Goal: Task Accomplishment & Management: Manage account settings

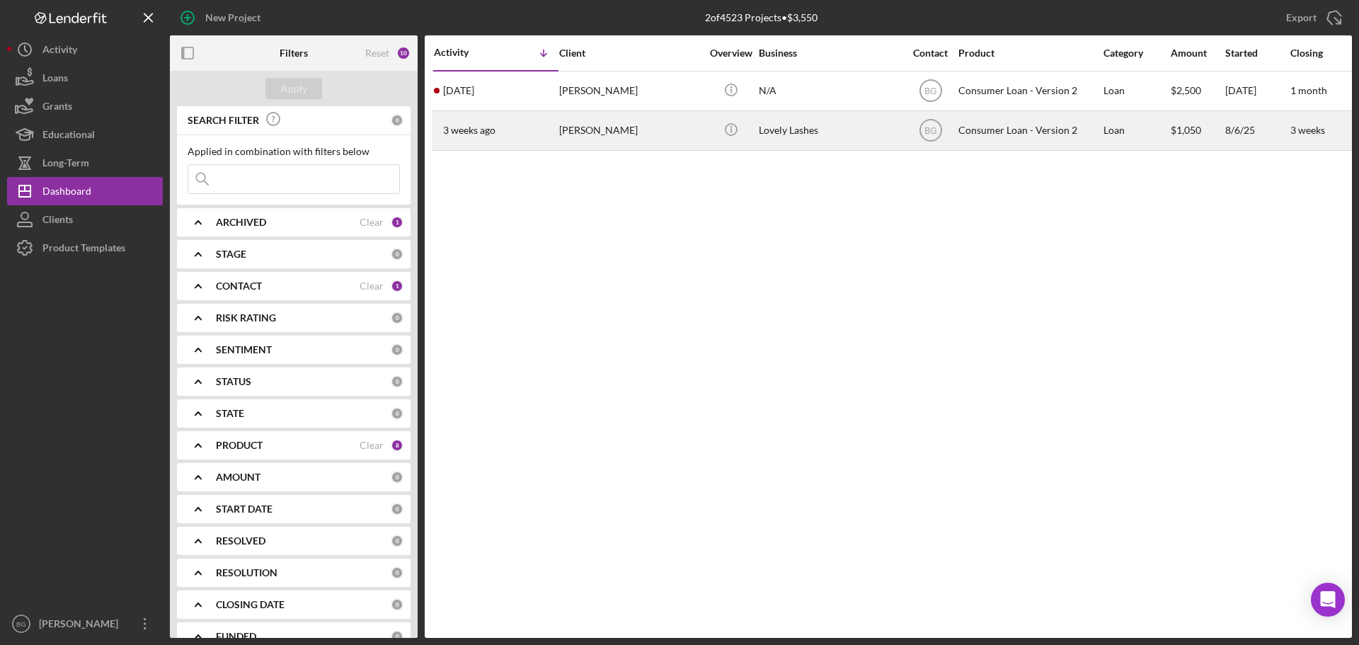
click at [612, 134] on div "[PERSON_NAME]" at bounding box center [630, 131] width 142 height 38
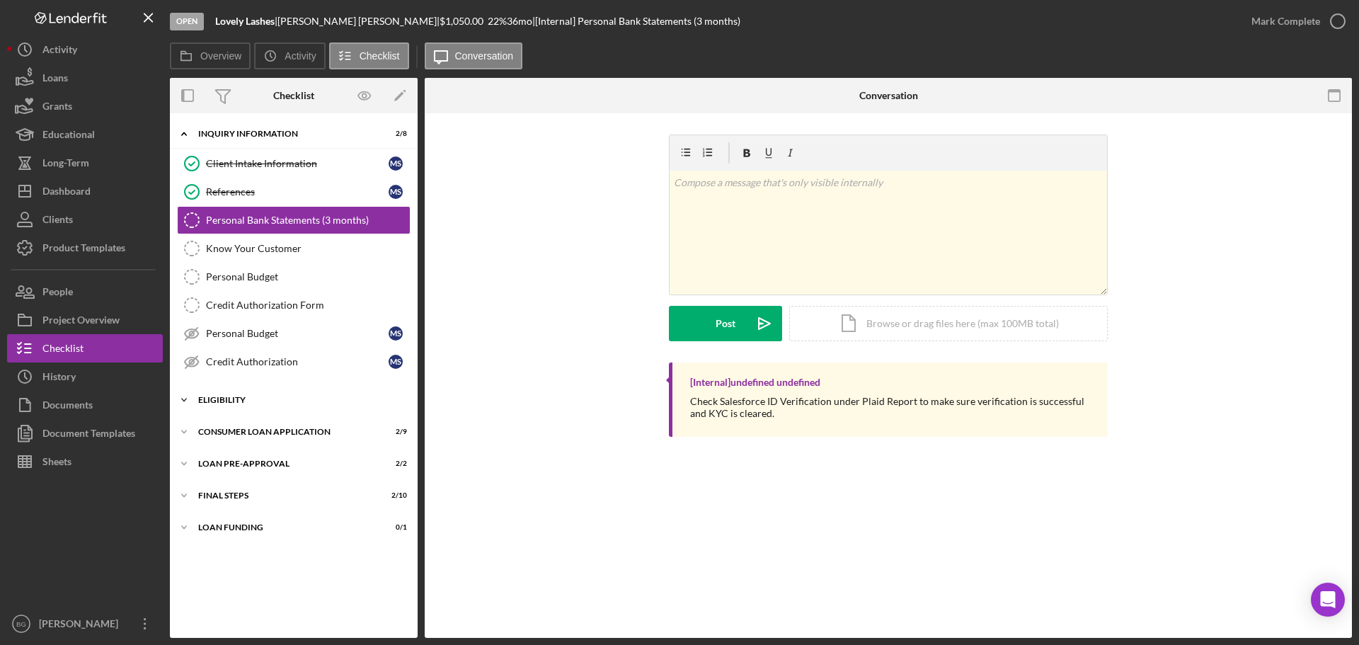
click at [260, 396] on div "Eligibility" at bounding box center [299, 400] width 202 height 8
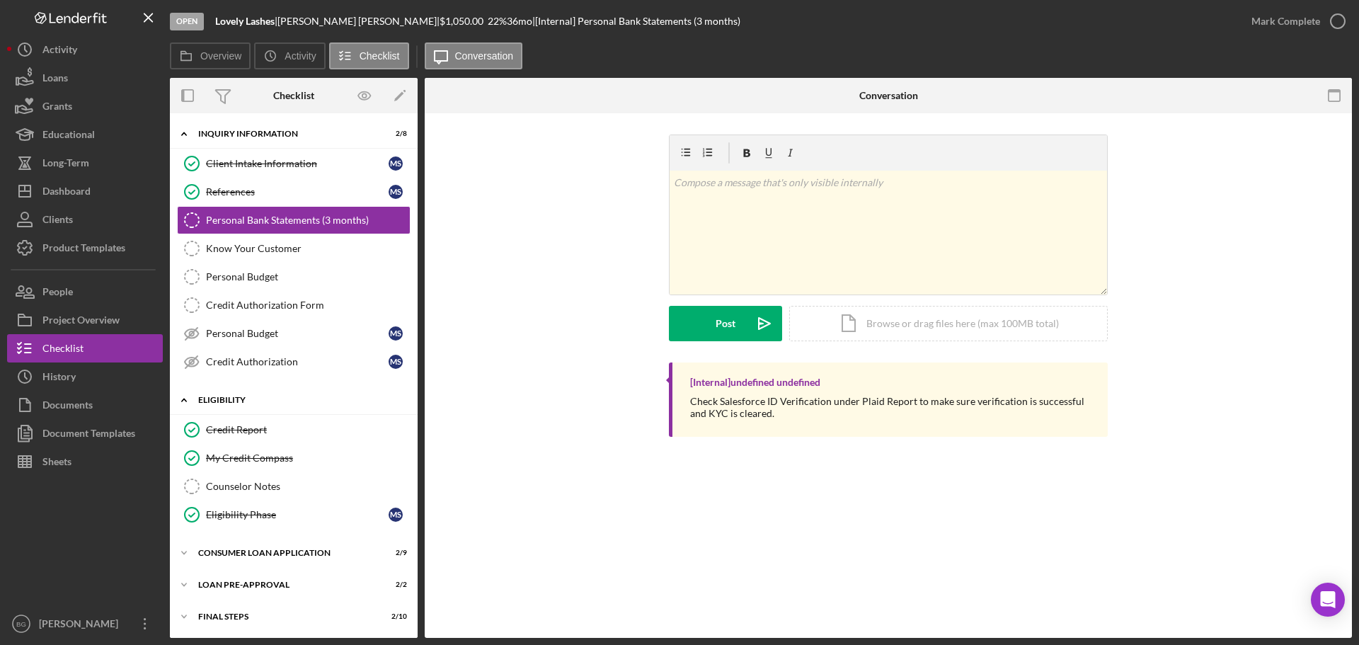
click at [260, 396] on div "Eligibility" at bounding box center [299, 400] width 202 height 8
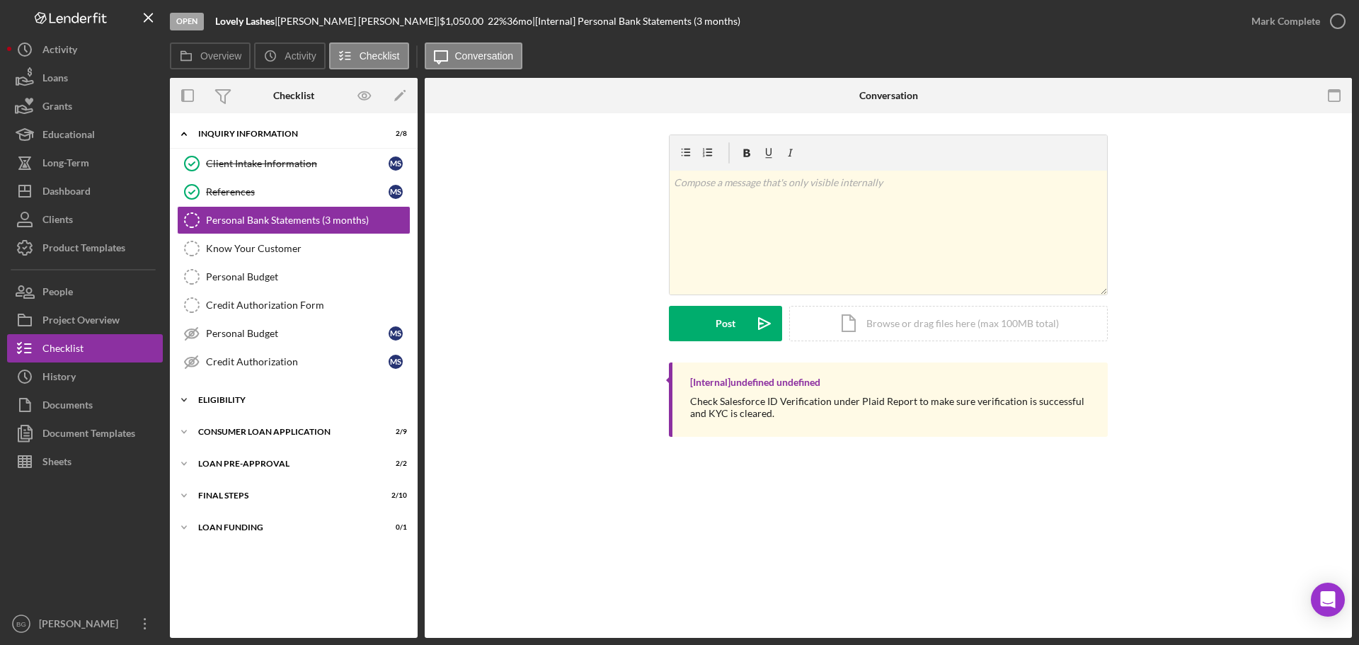
click at [260, 396] on div "Eligibility" at bounding box center [299, 400] width 202 height 8
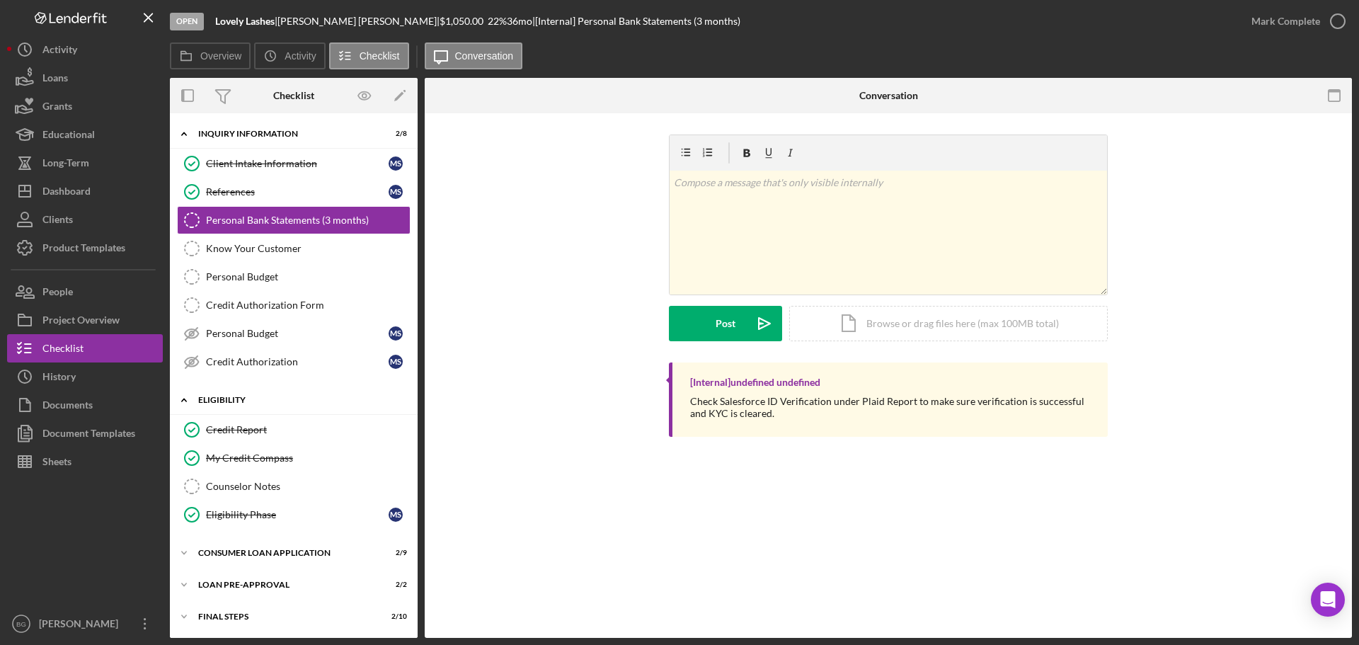
click at [260, 396] on div "Eligibility" at bounding box center [299, 400] width 202 height 8
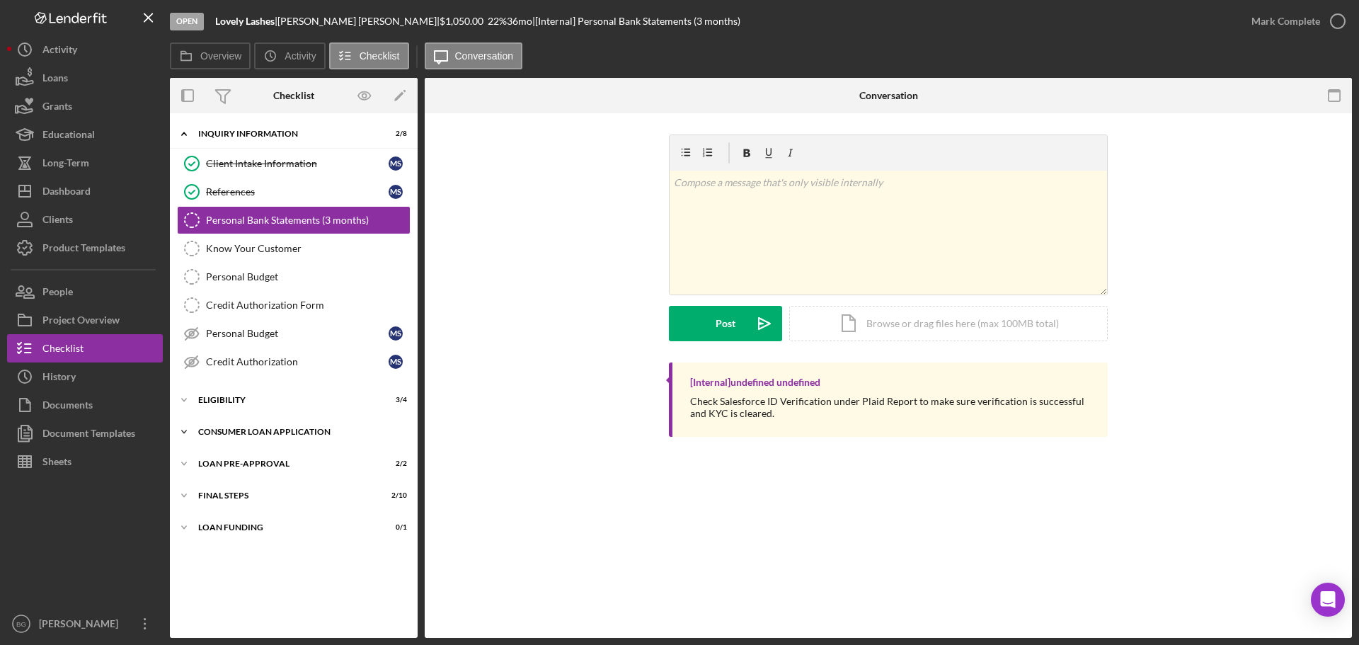
click at [246, 434] on div "Consumer Loan Application" at bounding box center [299, 431] width 202 height 8
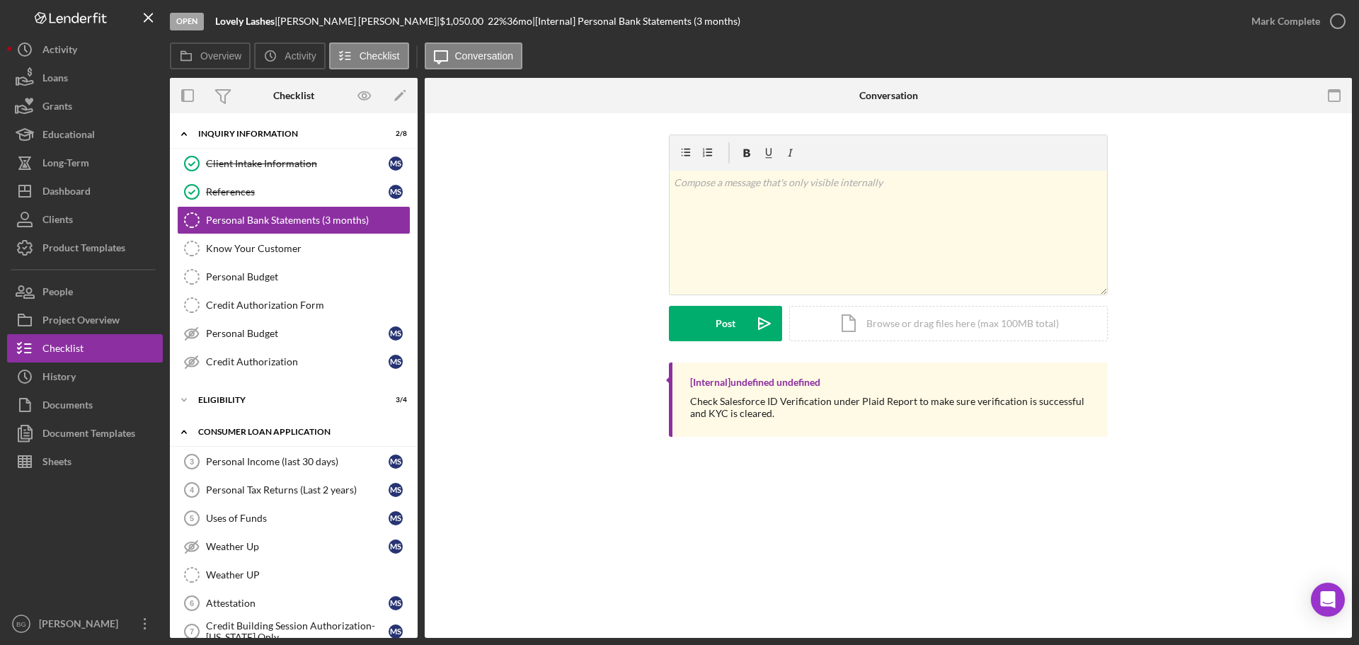
scroll to position [174, 0]
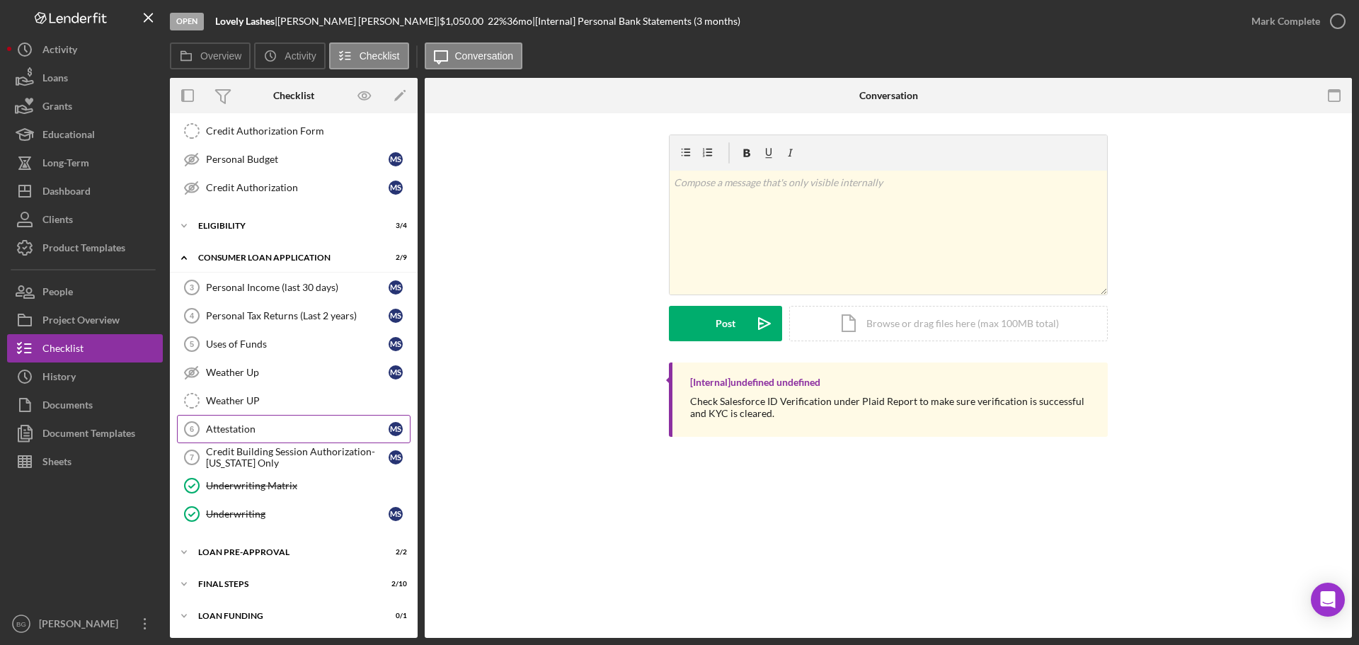
click at [296, 434] on div "Attestation" at bounding box center [297, 428] width 183 height 11
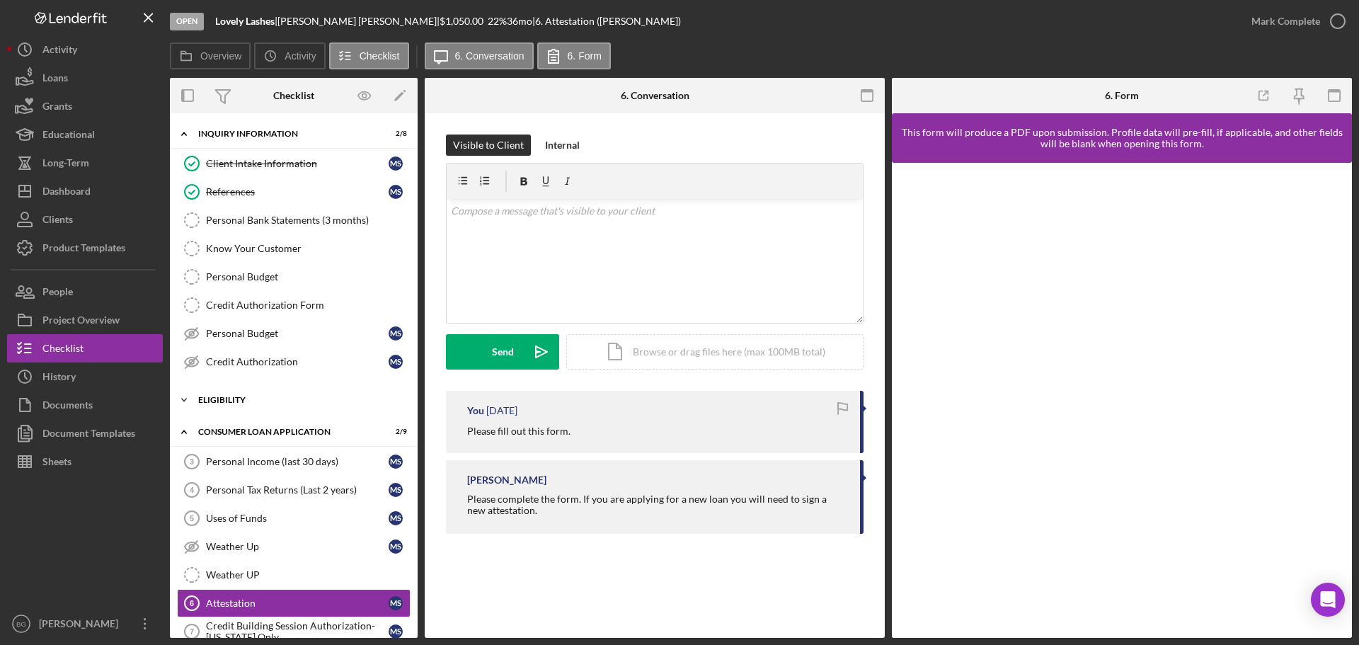
click at [250, 395] on div "Icon/Expander Eligibility 3 / 4" at bounding box center [294, 400] width 248 height 28
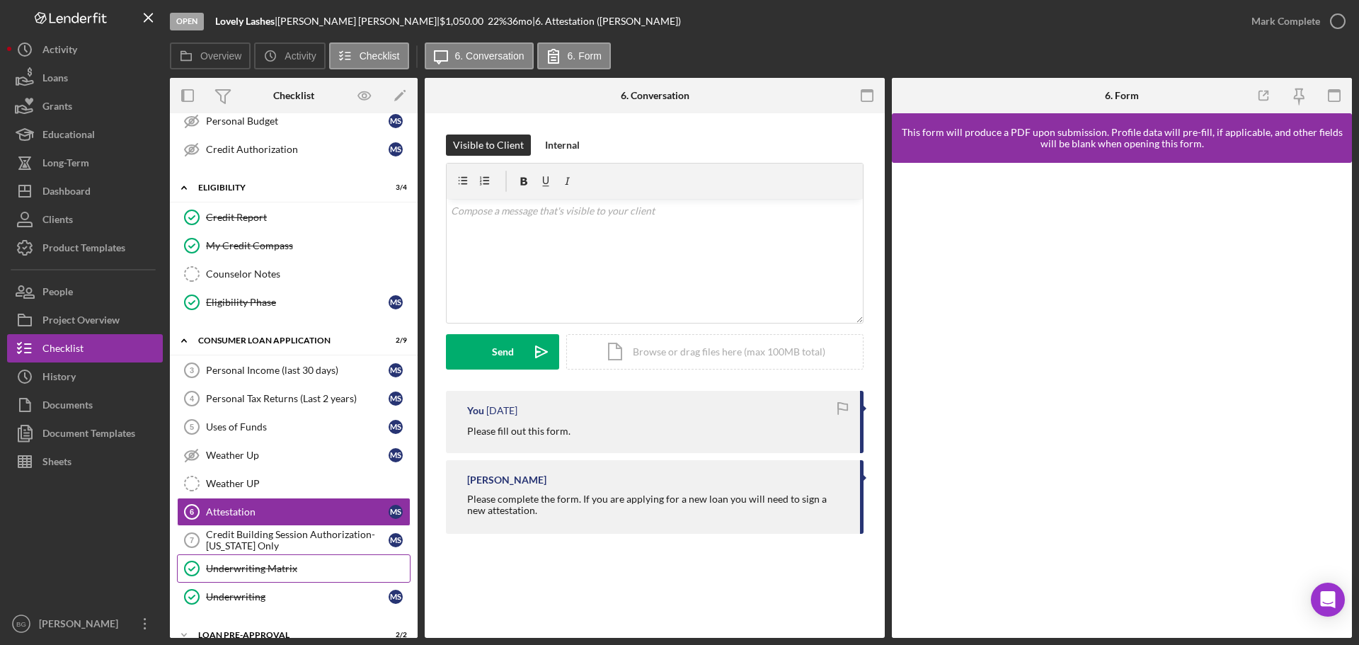
scroll to position [295, 0]
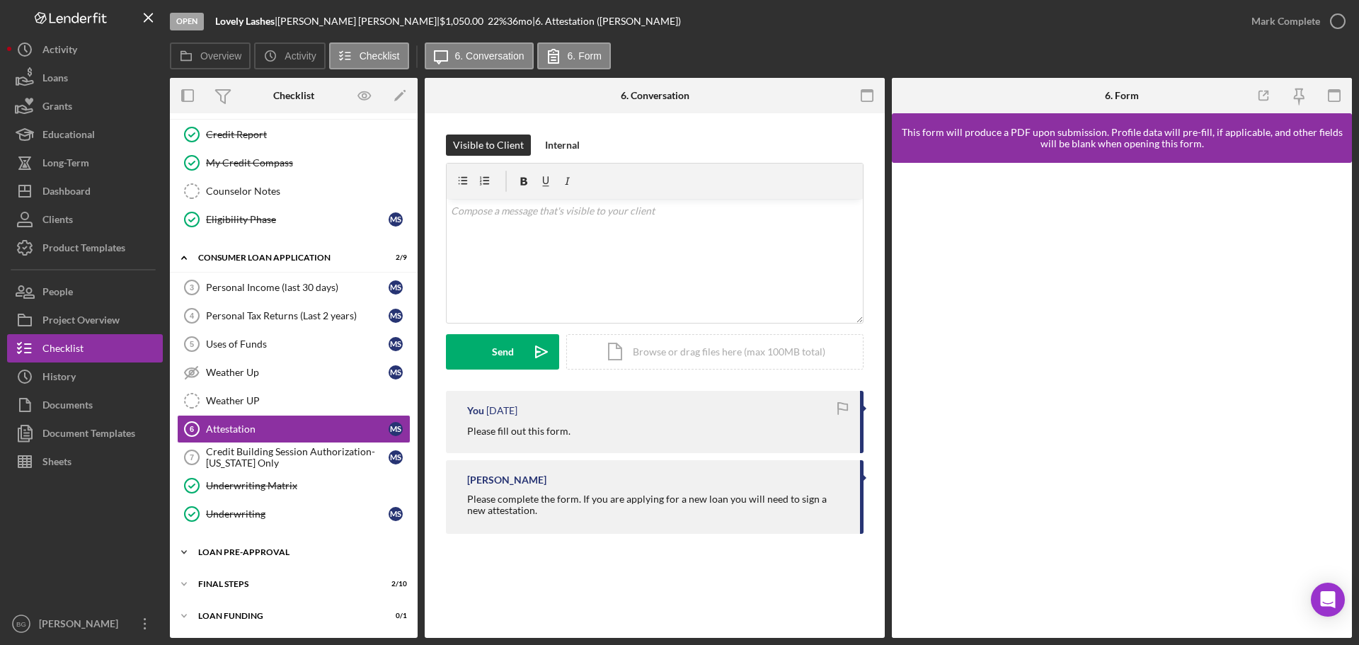
click at [277, 555] on div "Loan Pre-Approval" at bounding box center [299, 552] width 202 height 8
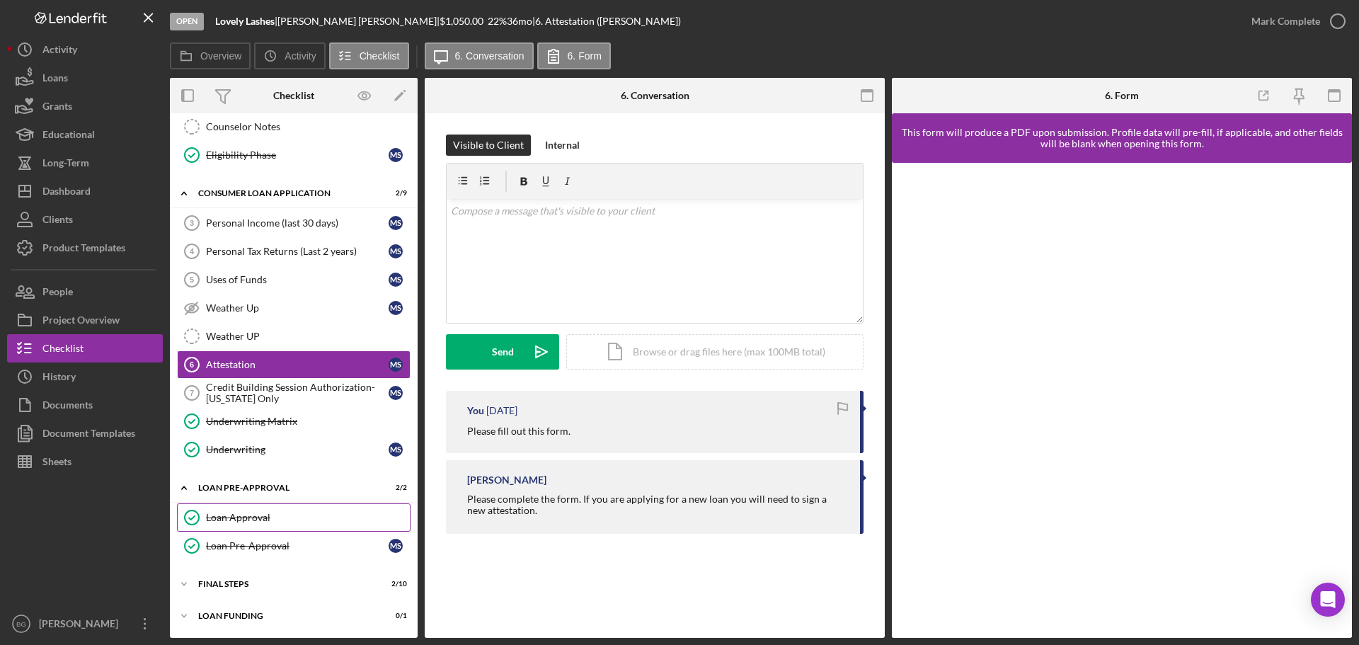
click at [273, 512] on div "Loan Approval" at bounding box center [308, 517] width 204 height 11
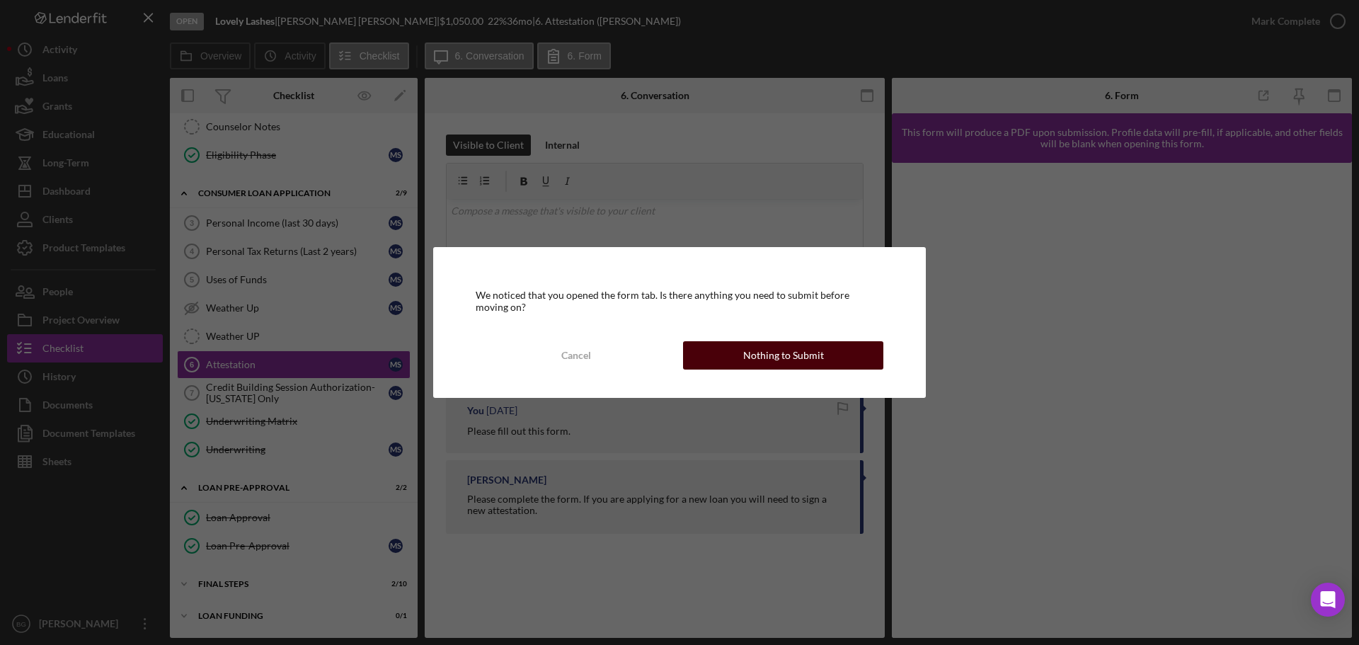
click at [742, 359] on button "Nothing to Submit" at bounding box center [783, 355] width 200 height 28
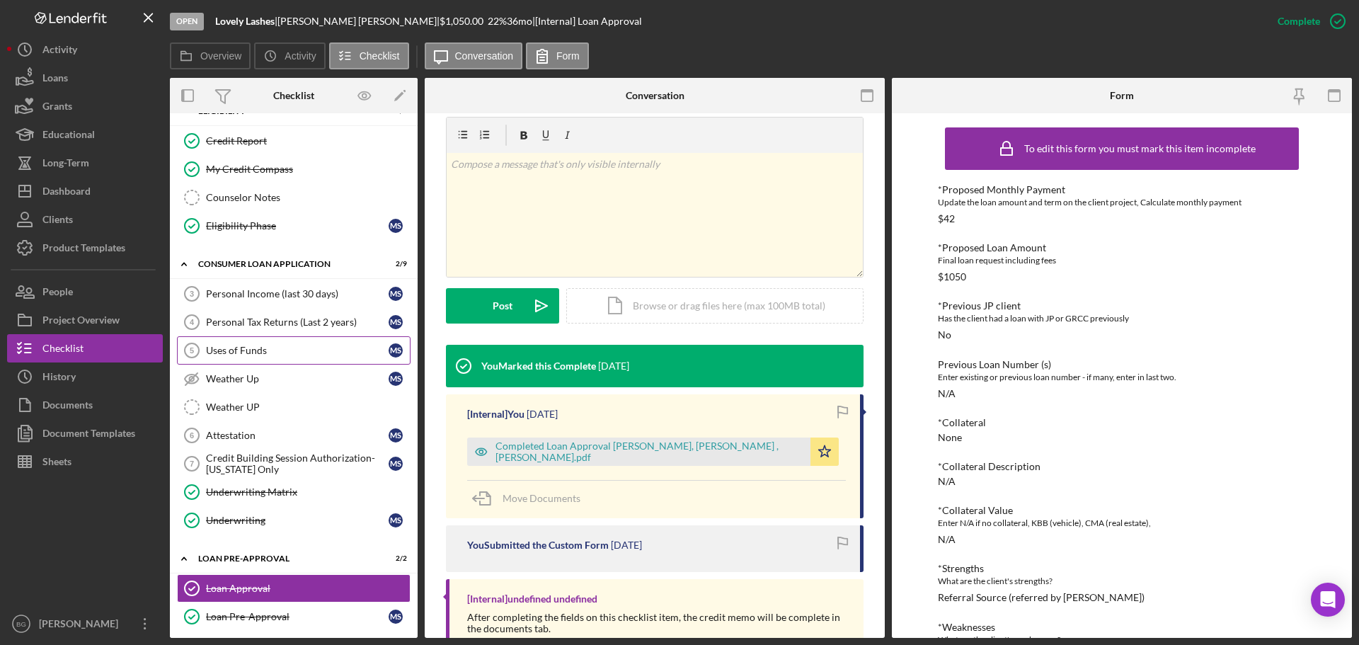
scroll to position [359, 0]
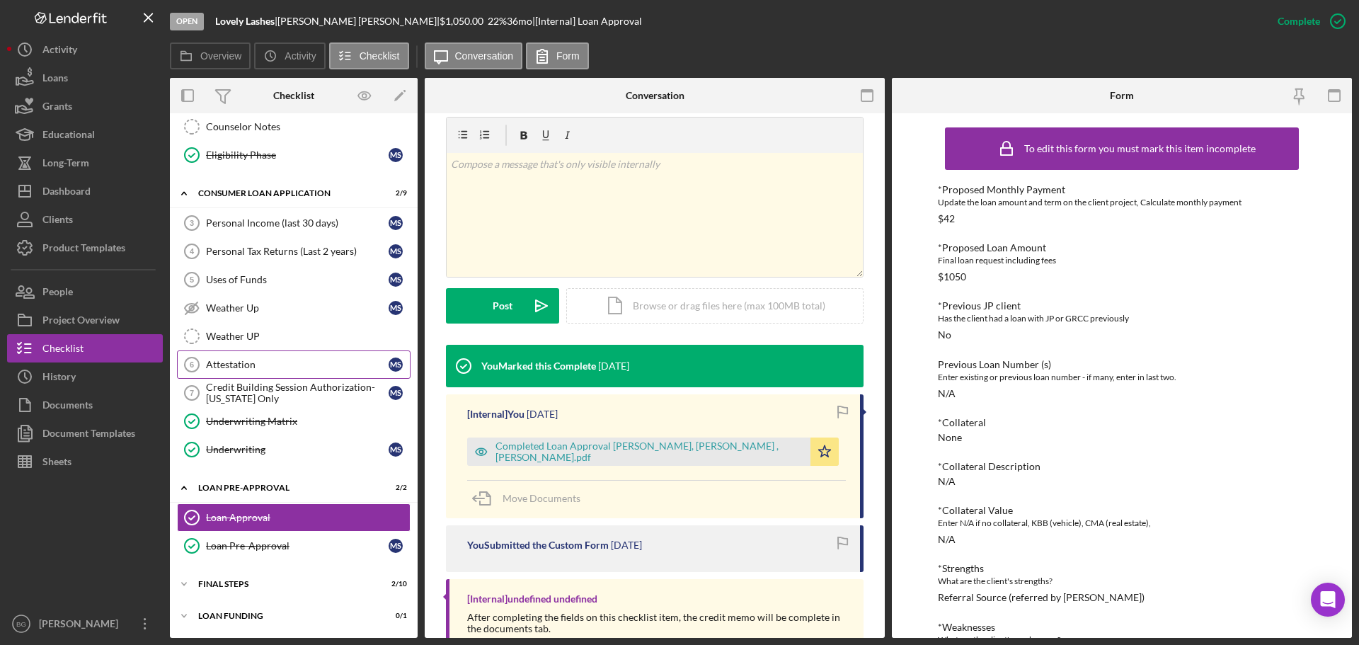
click at [287, 372] on link "Attestation 6 Attestation M S" at bounding box center [294, 364] width 234 height 28
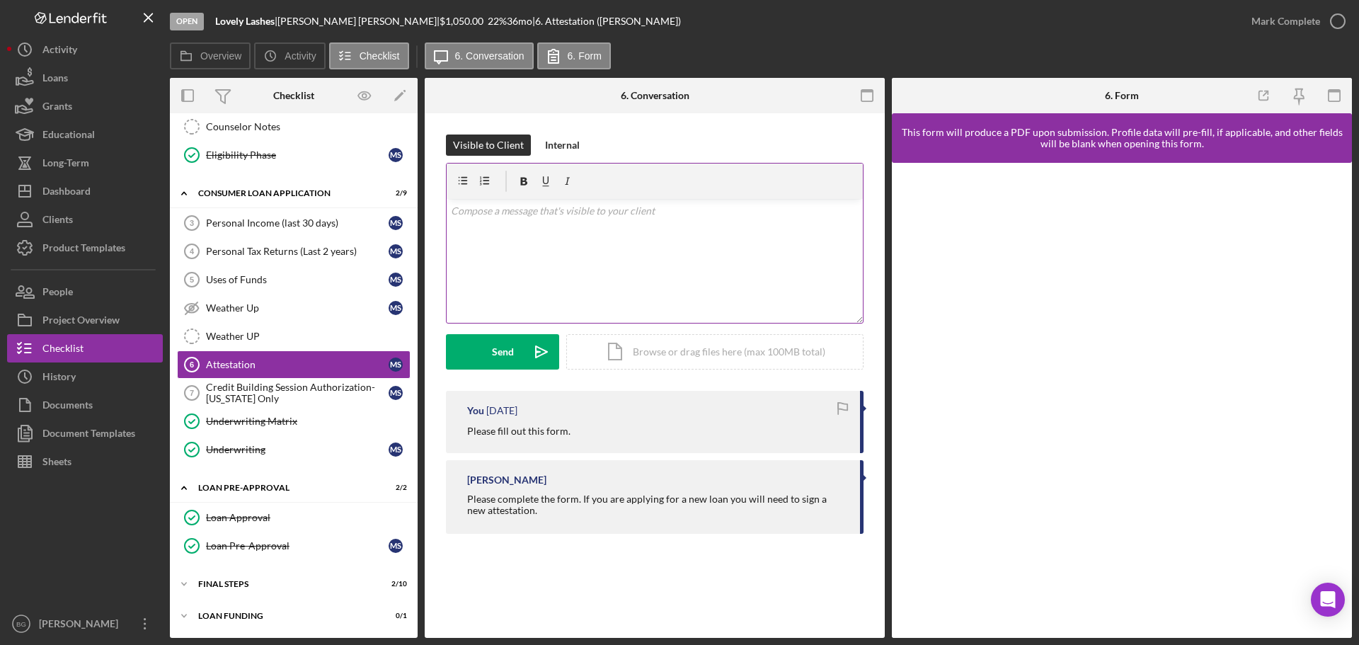
click at [651, 270] on div "v Color teal Color pink Remove color Add row above Add row below Add column bef…" at bounding box center [654, 261] width 416 height 124
click at [513, 216] on p "Please fill out tis form" at bounding box center [655, 211] width 408 height 16
click at [505, 359] on div "Send" at bounding box center [503, 351] width 22 height 35
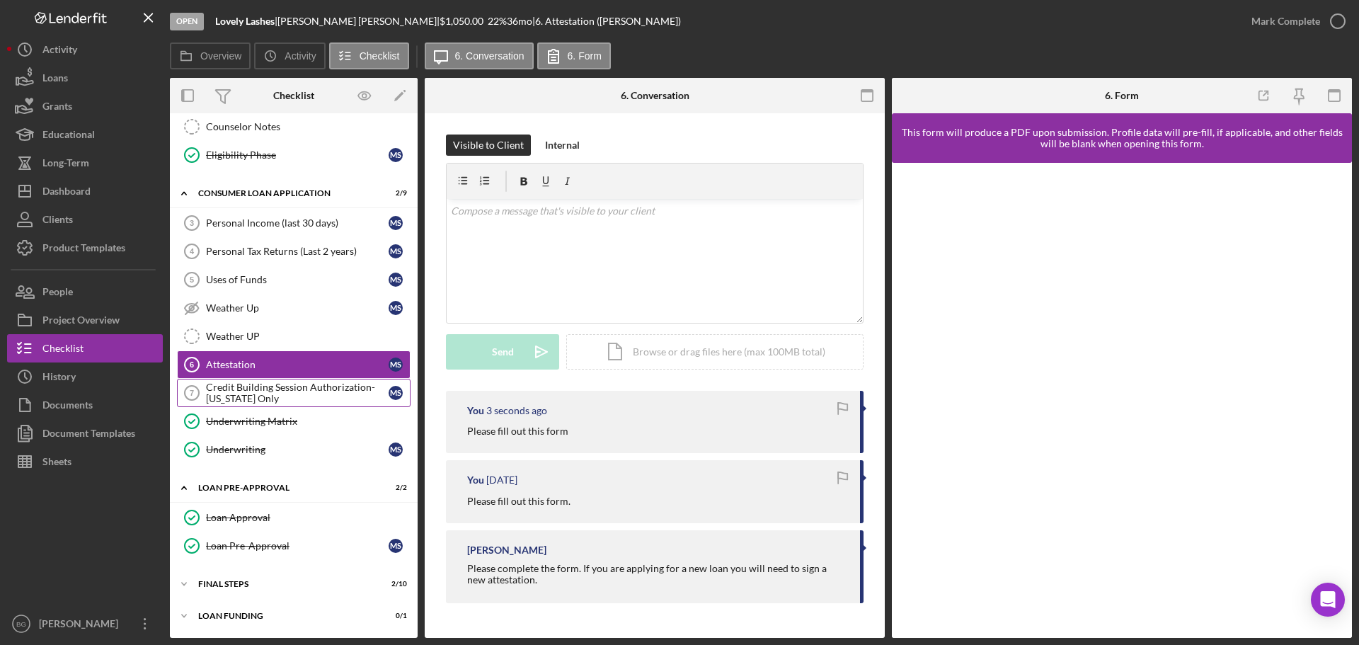
click at [257, 393] on div "Credit Building Session Authorization- [US_STATE] Only" at bounding box center [297, 392] width 183 height 23
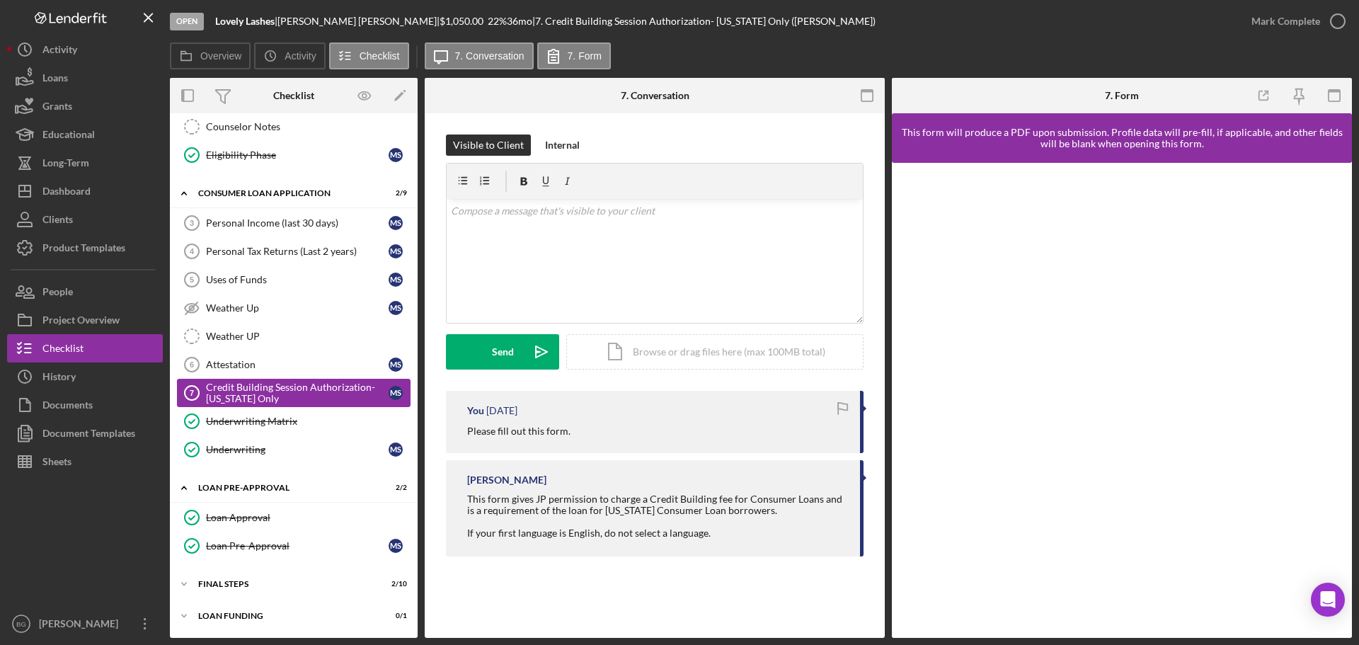
scroll to position [359, 0]
click at [609, 248] on div "v Color teal Color pink Remove color Add row above Add row below Add column bef…" at bounding box center [654, 261] width 416 height 124
click at [529, 355] on icon "Icon/icon-invite-send" at bounding box center [541, 351] width 35 height 35
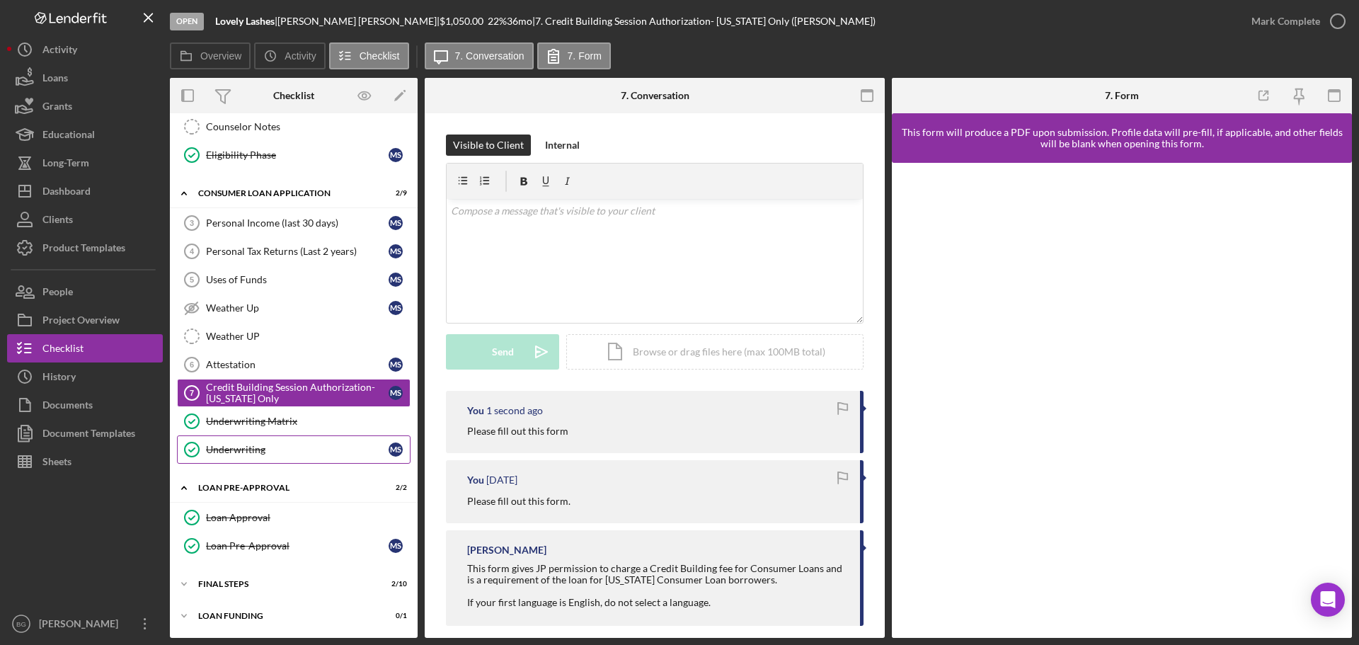
scroll to position [0, 0]
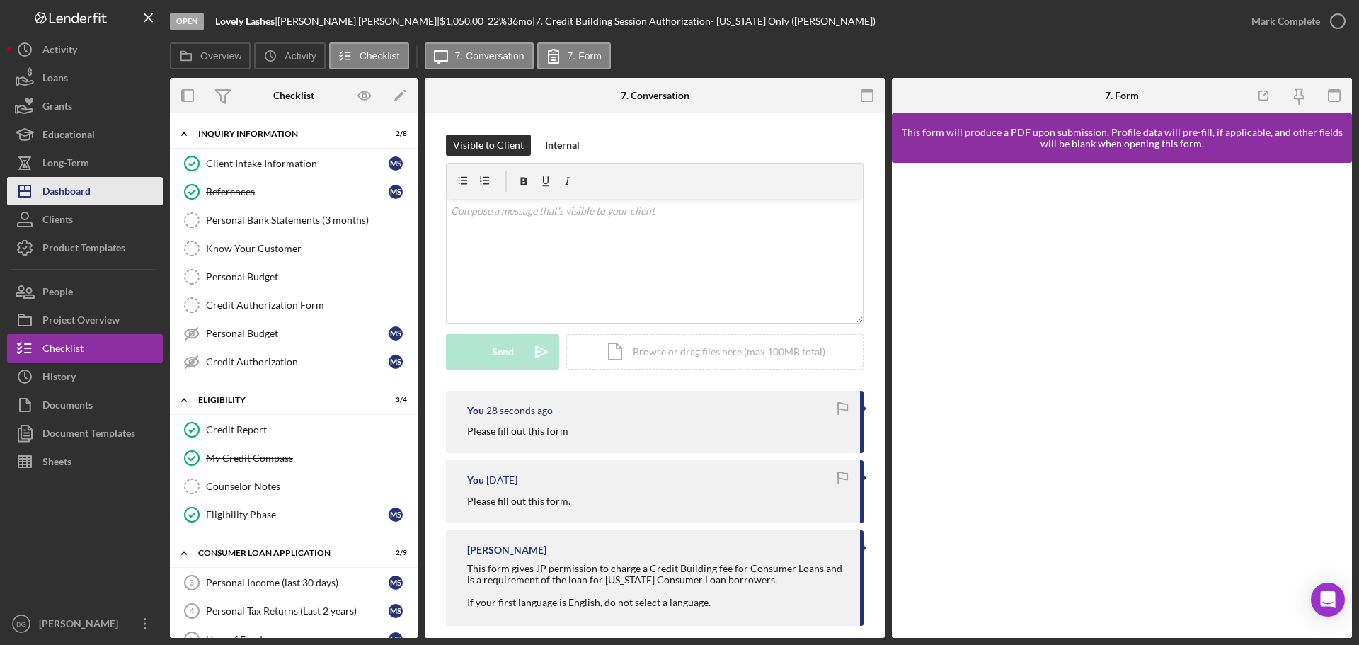
click at [83, 200] on div "Dashboard" at bounding box center [66, 193] width 48 height 32
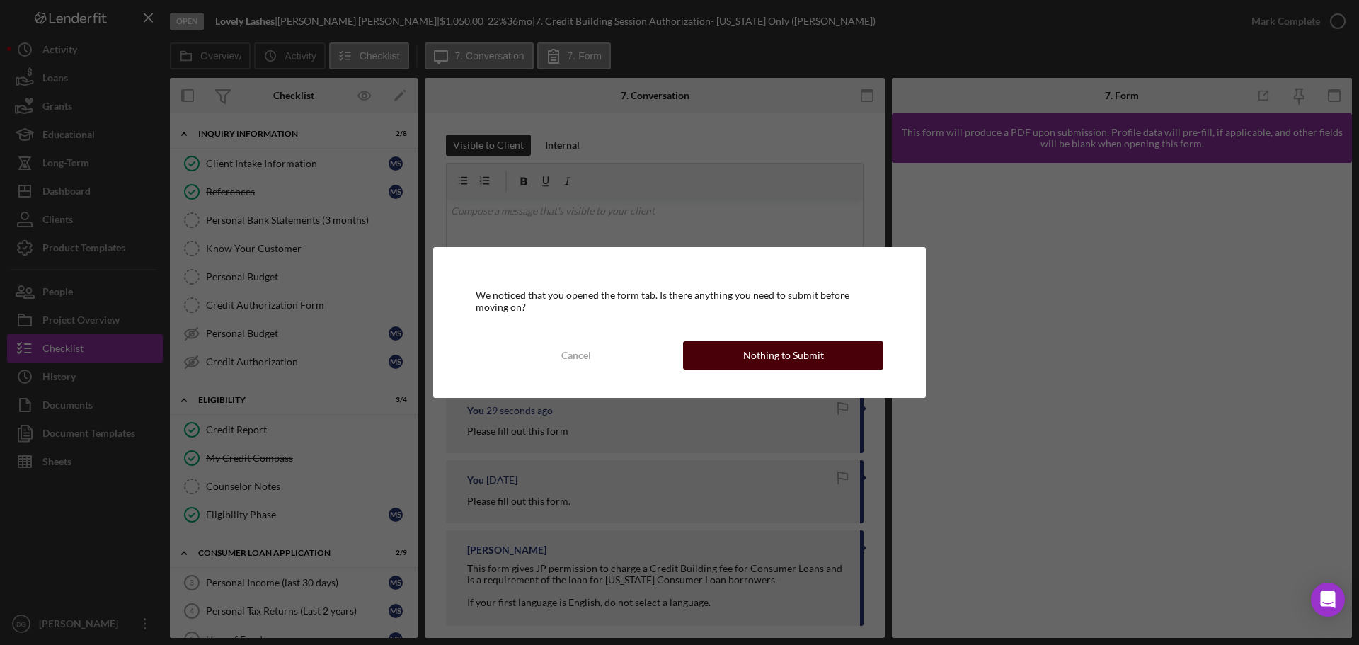
click at [790, 347] on div "Nothing to Submit" at bounding box center [783, 355] width 81 height 28
